Goal: Find specific page/section: Find specific page/section

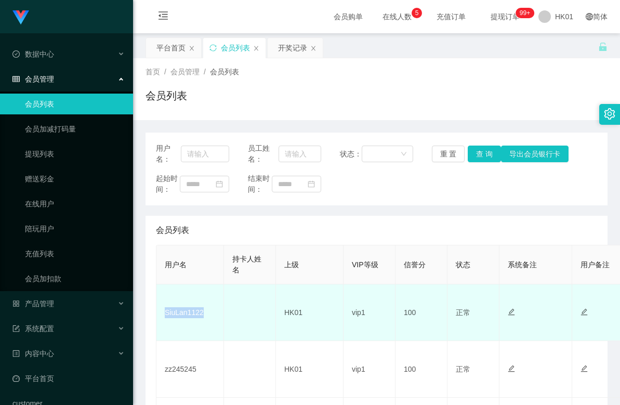
drag, startPoint x: 205, startPoint y: 311, endPoint x: 164, endPoint y: 316, distance: 41.9
click at [163, 316] on td "SiuLan1122" at bounding box center [190, 312] width 68 height 57
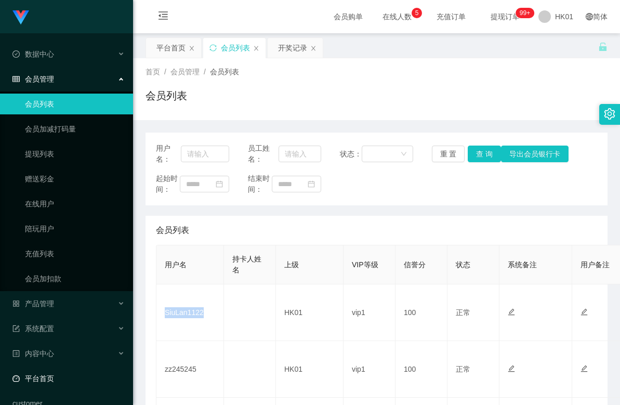
copy td "SiuLan1122"
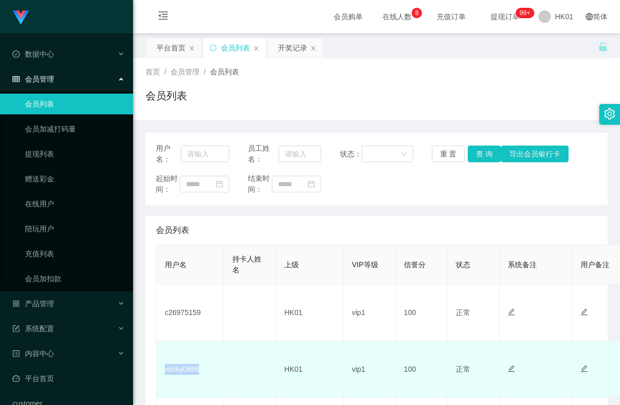
click at [161, 371] on td "winky0888" at bounding box center [190, 369] width 68 height 57
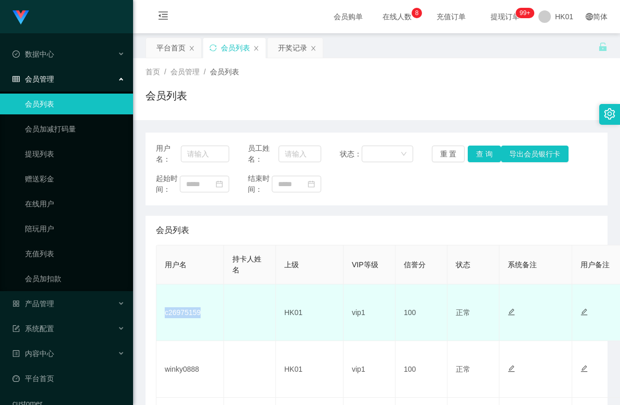
drag, startPoint x: 192, startPoint y: 316, endPoint x: 165, endPoint y: 315, distance: 27.0
click at [165, 315] on td "c26975159" at bounding box center [190, 312] width 68 height 57
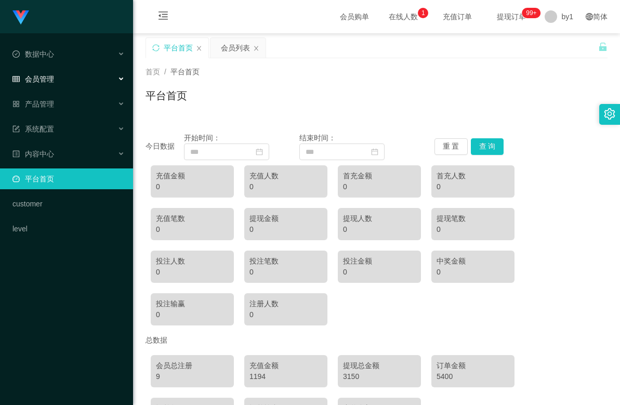
scroll to position [78, 0]
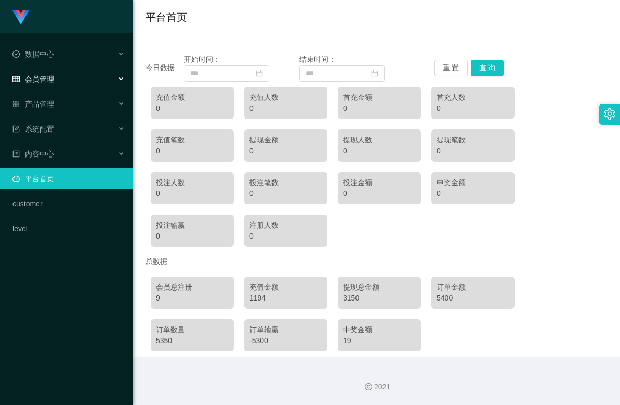
click at [56, 82] on div "会员管理" at bounding box center [66, 79] width 133 height 21
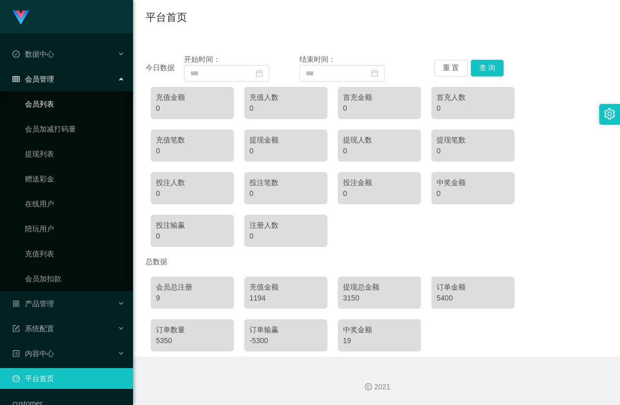
click at [69, 108] on link "会员列表" at bounding box center [75, 103] width 100 height 21
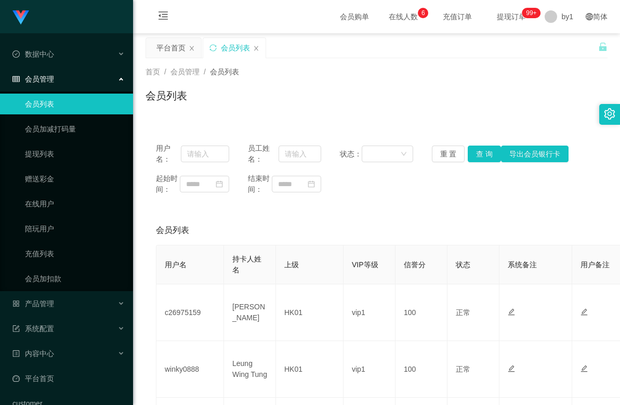
click at [67, 100] on link "会员列表" at bounding box center [75, 103] width 100 height 21
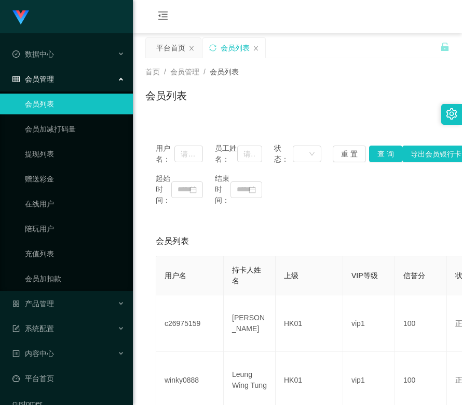
drag, startPoint x: 329, startPoint y: 89, endPoint x: 323, endPoint y: 89, distance: 6.2
click at [329, 89] on div "会员列表" at bounding box center [297, 100] width 304 height 24
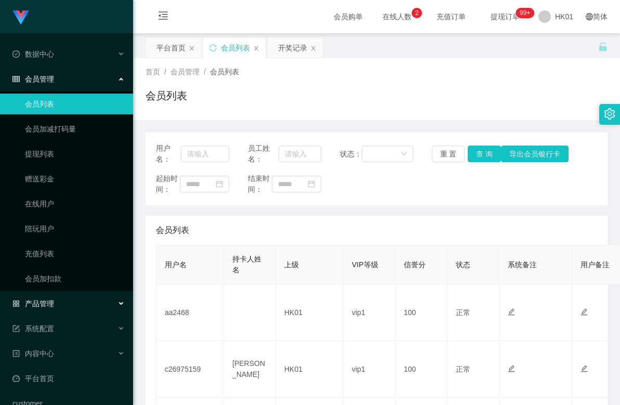
click at [76, 310] on div "产品管理" at bounding box center [66, 303] width 133 height 21
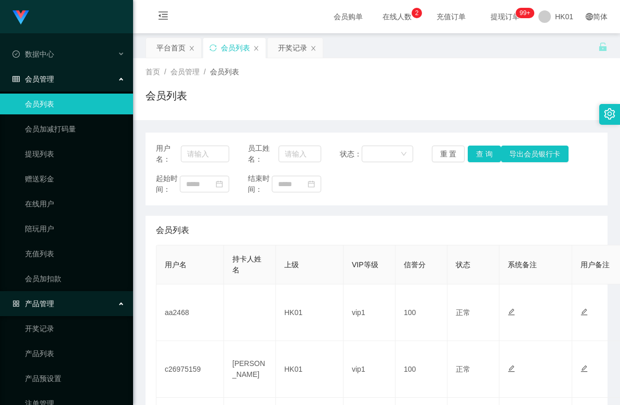
click at [80, 299] on div "产品管理" at bounding box center [66, 303] width 133 height 21
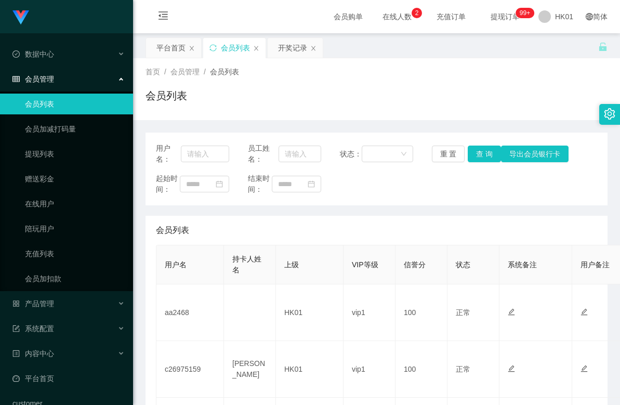
click at [63, 107] on link "会员列表" at bounding box center [75, 103] width 100 height 21
click at [118, 77] on div "会员管理" at bounding box center [66, 79] width 133 height 21
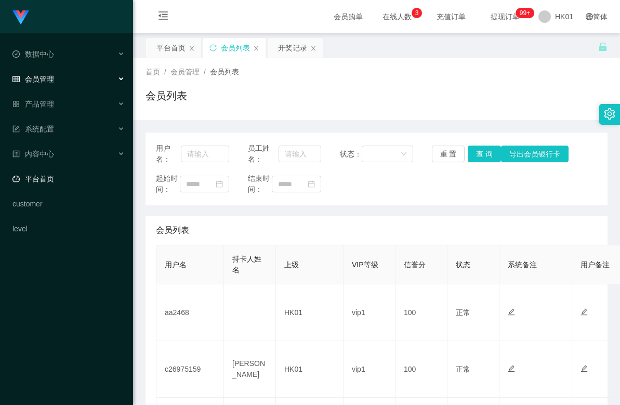
click at [56, 173] on link "平台首页" at bounding box center [68, 178] width 112 height 21
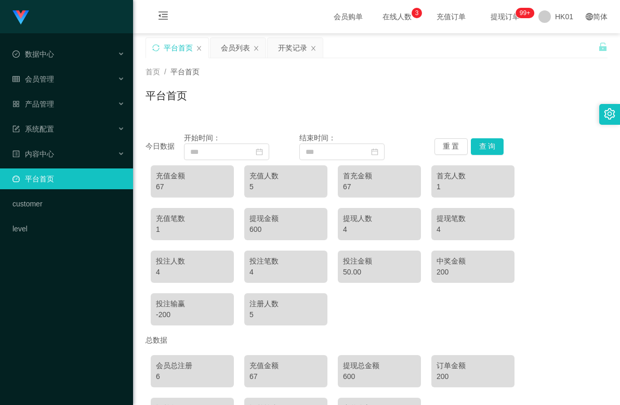
scroll to position [78, 0]
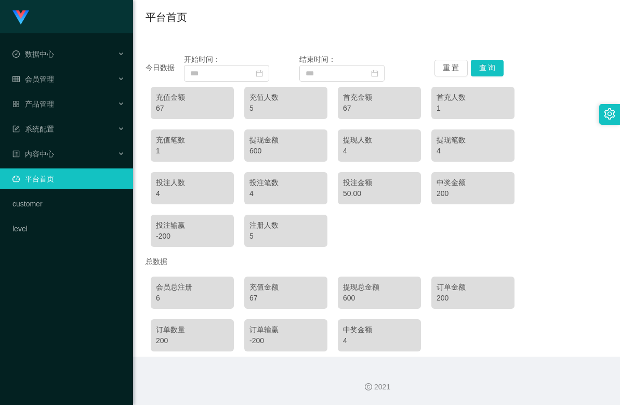
click at [61, 175] on link "平台首页" at bounding box center [68, 178] width 112 height 21
